Goal: Task Accomplishment & Management: Complete application form

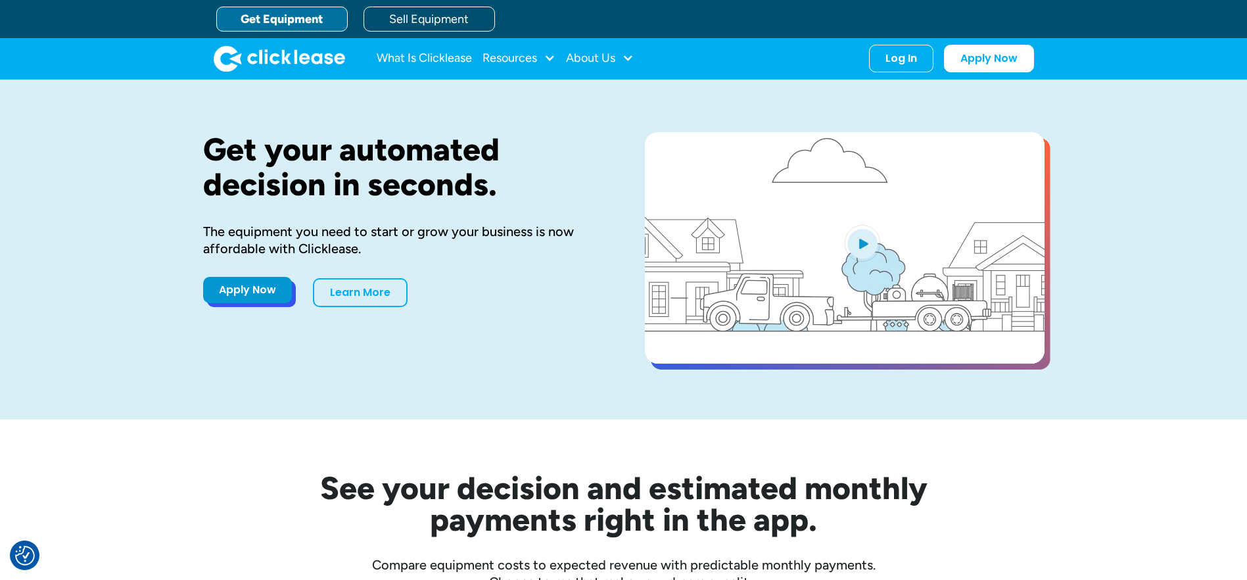
drag, startPoint x: 0, startPoint y: 0, endPoint x: 246, endPoint y: 294, distance: 383.5
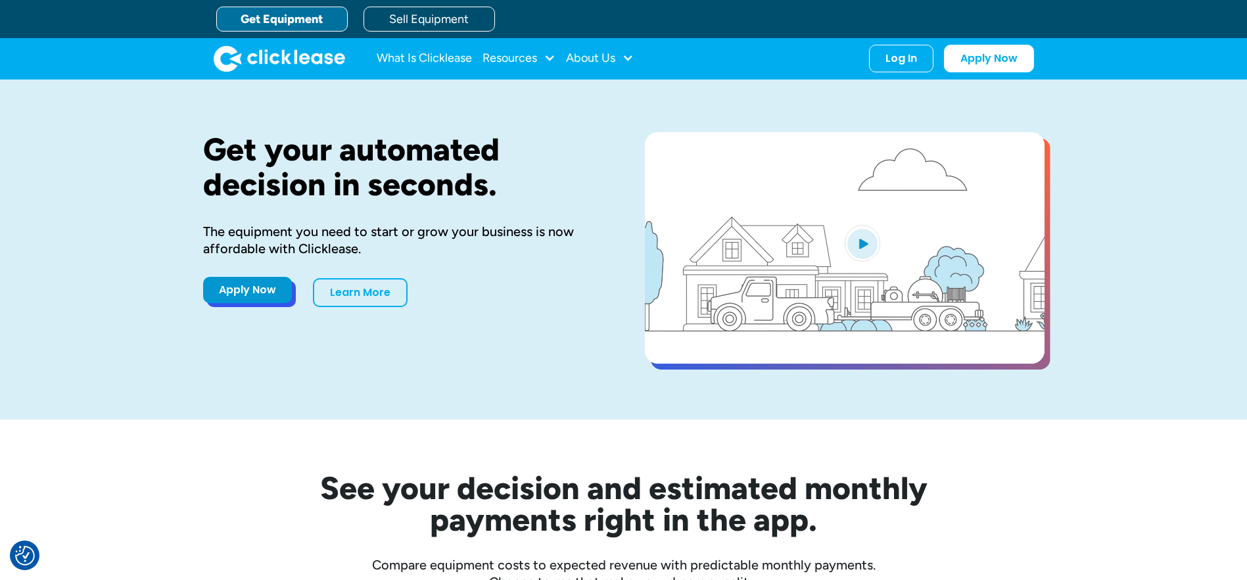
click at [246, 294] on link "Apply Now" at bounding box center [247, 290] width 89 height 26
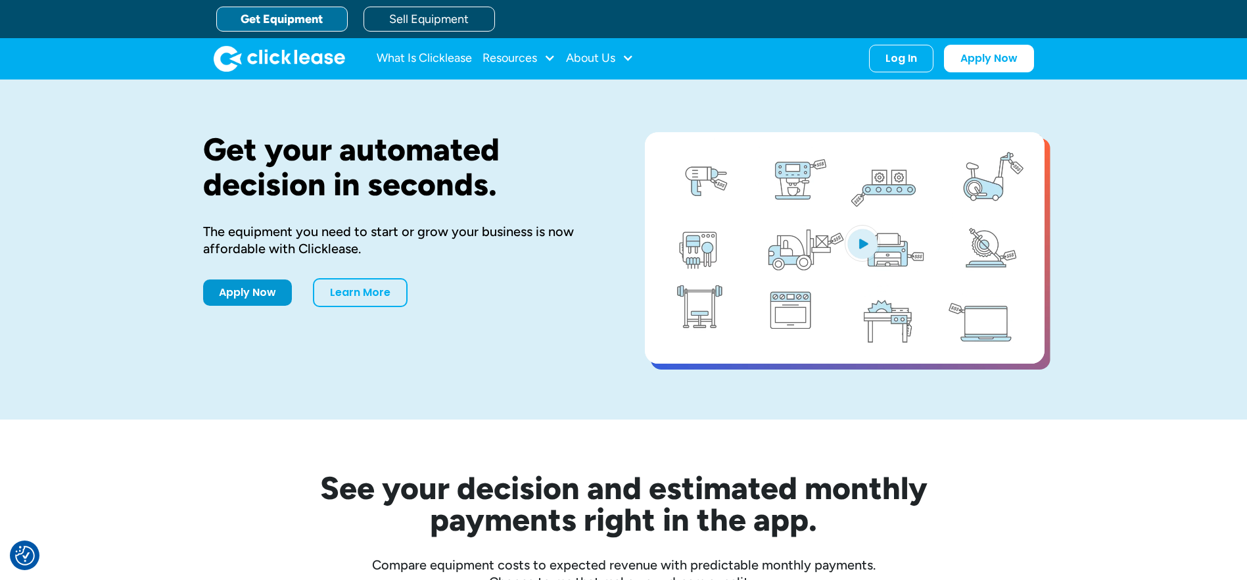
click at [291, 20] on link "Get Equipment" at bounding box center [281, 19] width 131 height 25
